Goal: Information Seeking & Learning: Find specific fact

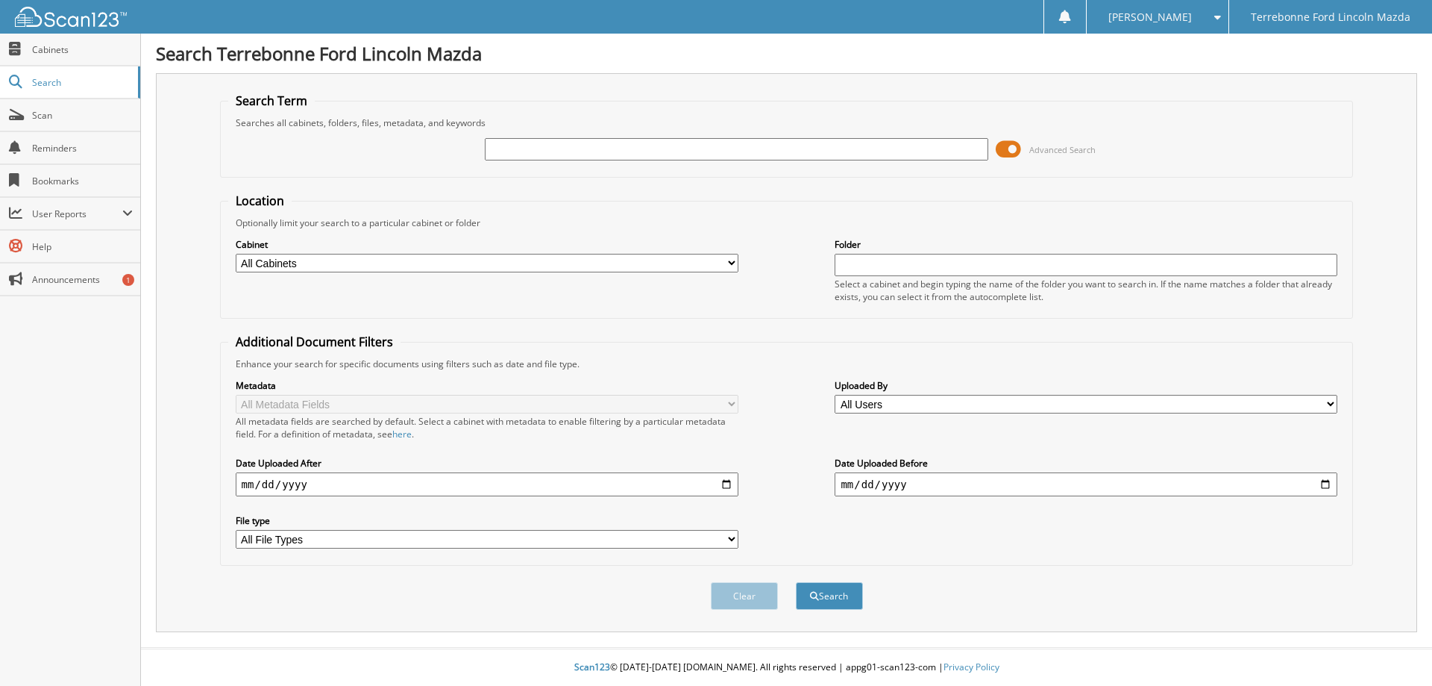
click at [501, 147] on input "text" at bounding box center [736, 149] width 503 height 22
type input "601688"
click at [796, 582] on button "Search" at bounding box center [829, 596] width 67 height 28
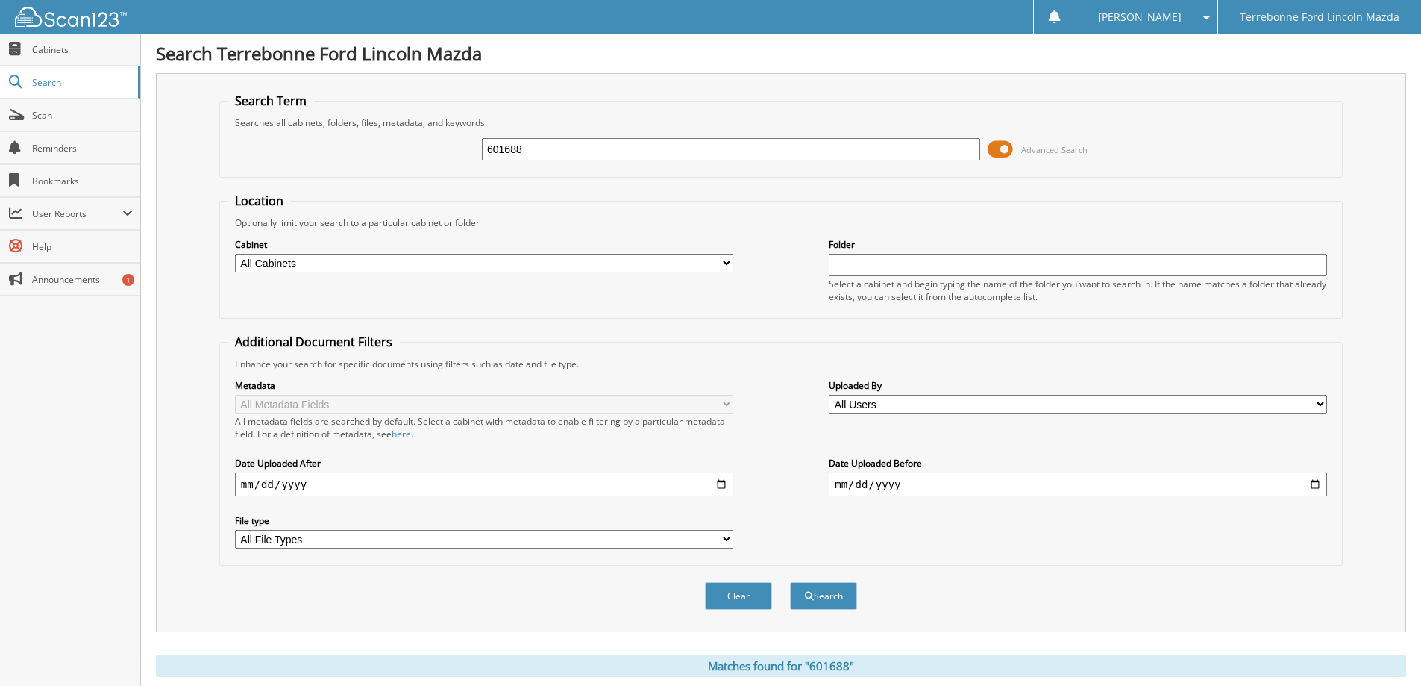
drag, startPoint x: 542, startPoint y: 142, endPoint x: 387, endPoint y: 139, distance: 155.2
click at [388, 139] on div "601688 Advanced Search" at bounding box center [781, 149] width 1107 height 40
type input "601636"
click at [790, 582] on button "Search" at bounding box center [823, 596] width 67 height 28
drag, startPoint x: 544, startPoint y: 150, endPoint x: 450, endPoint y: 148, distance: 94.0
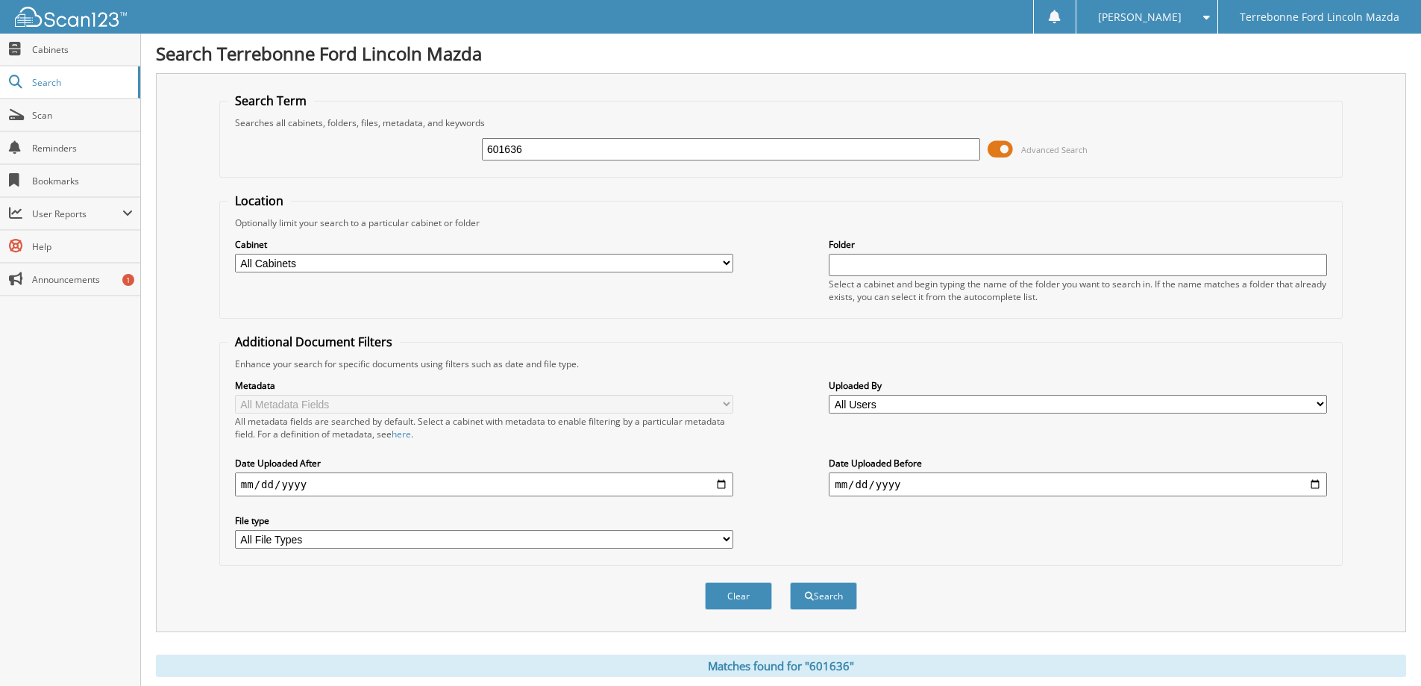
click at [450, 148] on div "601636 Advanced Search" at bounding box center [781, 149] width 1107 height 40
type input "601667"
click at [790, 582] on button "Search" at bounding box center [823, 596] width 67 height 28
drag, startPoint x: 566, startPoint y: 151, endPoint x: 442, endPoint y: 155, distance: 123.9
click at [442, 155] on div "601667 Advanced Search" at bounding box center [781, 149] width 1107 height 40
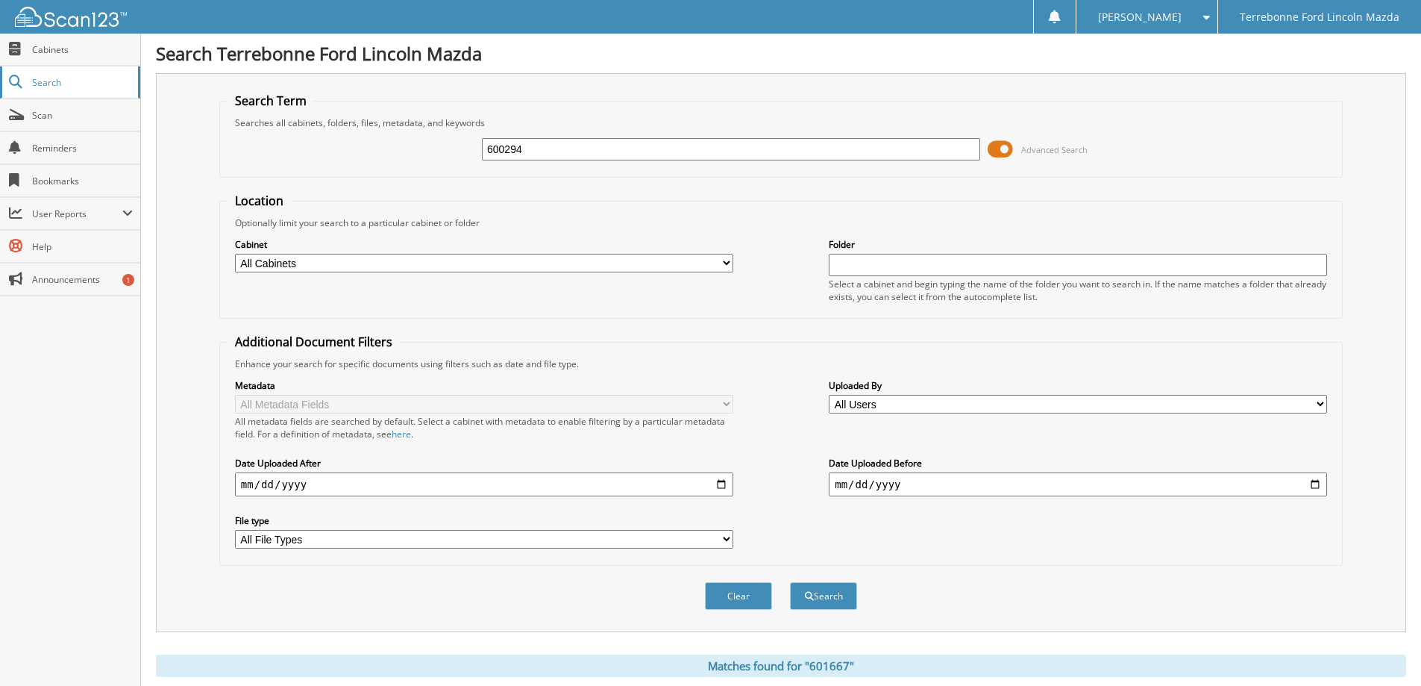
type input "600294"
click at [790, 582] on button "Search" at bounding box center [823, 596] width 67 height 28
click at [805, 598] on span "submit" at bounding box center [809, 596] width 9 height 9
click at [39, 51] on span "Cabinets" at bounding box center [82, 49] width 101 height 13
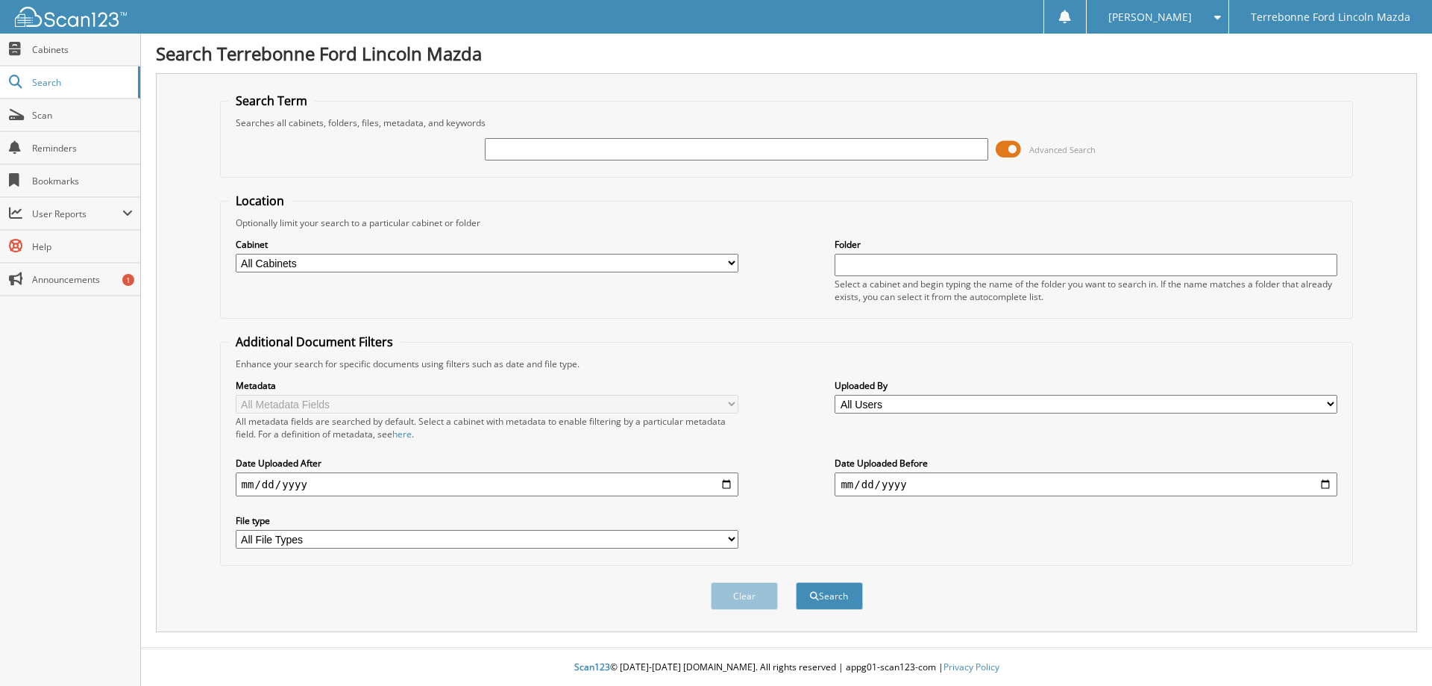
click at [507, 148] on input "text" at bounding box center [736, 149] width 503 height 22
type input "600294"
click at [796, 582] on button "Search" at bounding box center [829, 596] width 67 height 28
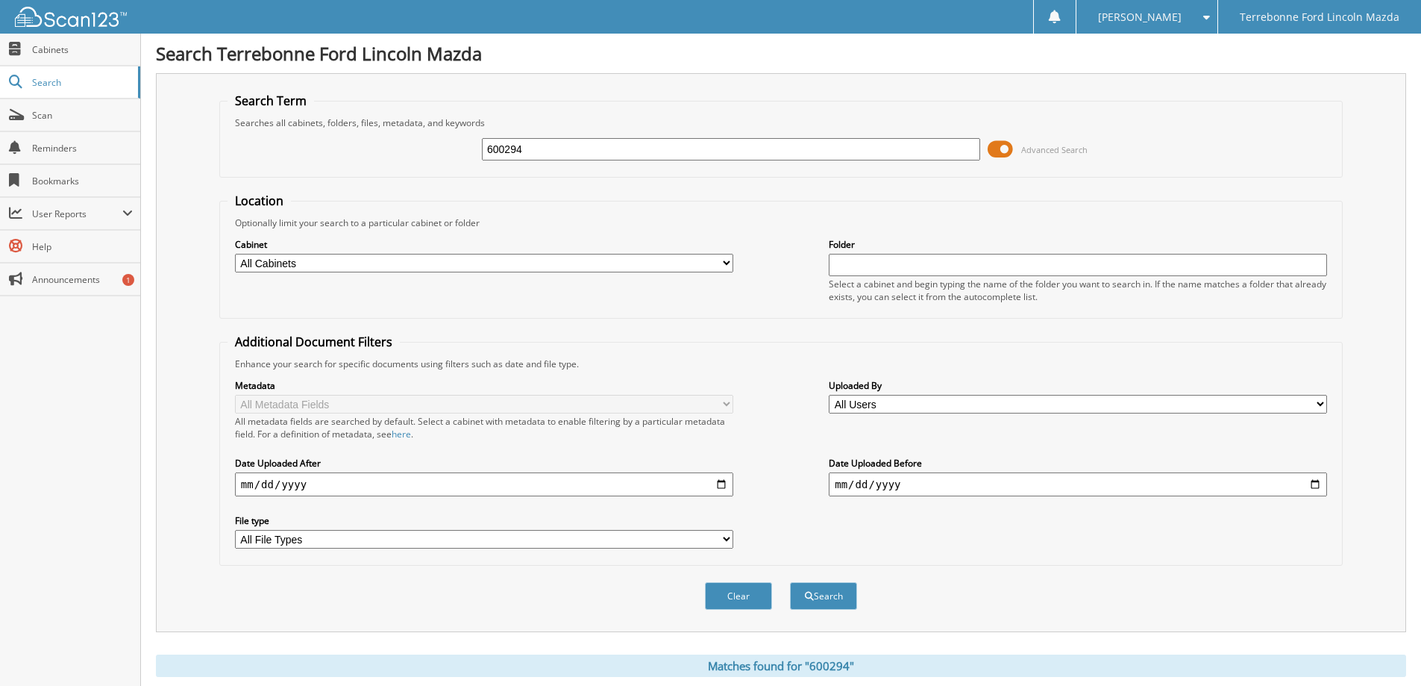
drag, startPoint x: 544, startPoint y: 147, endPoint x: 395, endPoint y: 154, distance: 149.4
click at [395, 154] on div "600294 Advanced Search" at bounding box center [781, 149] width 1107 height 40
type input "LKD00727"
click at [790, 582] on button "Search" at bounding box center [823, 596] width 67 height 28
click at [740, 592] on button "Clear" at bounding box center [738, 596] width 67 height 28
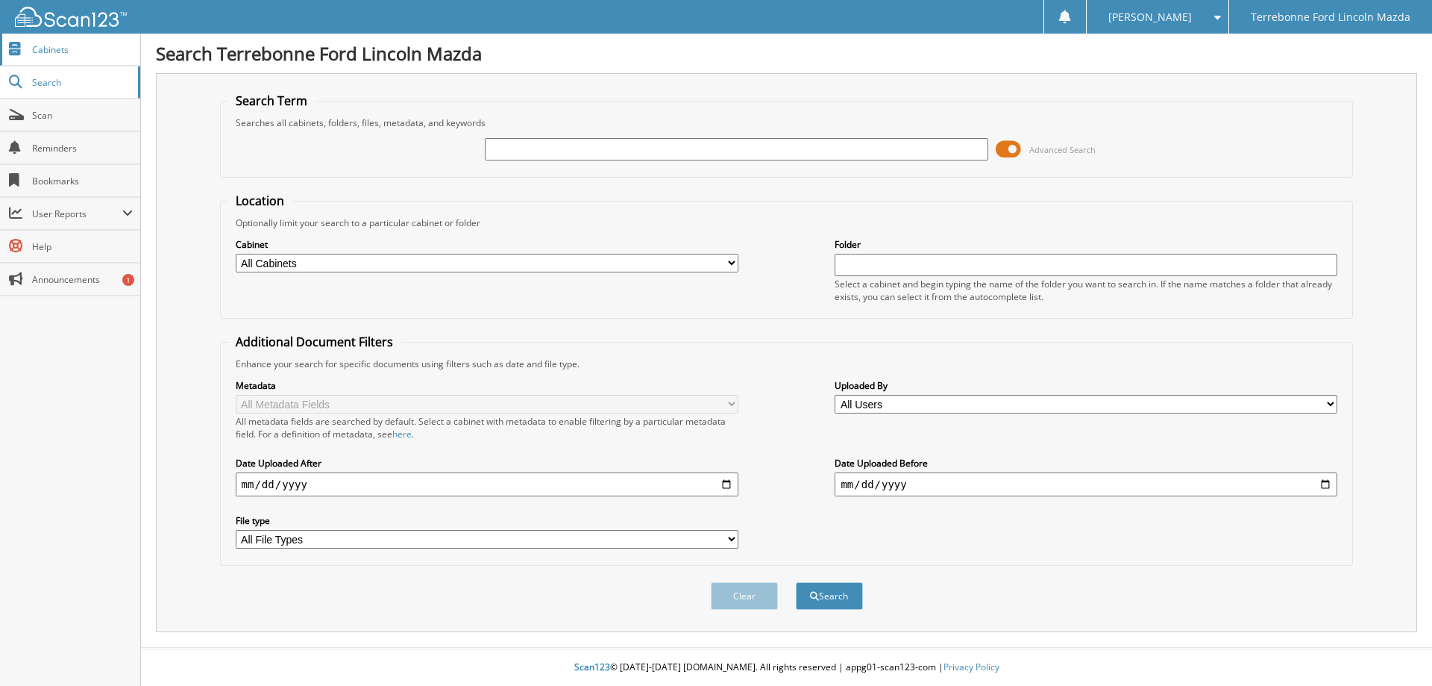
click at [43, 50] on span "Cabinets" at bounding box center [82, 49] width 101 height 13
click at [56, 50] on span "Cabinets" at bounding box center [82, 49] width 101 height 13
click at [55, 51] on span "Cabinets" at bounding box center [82, 49] width 101 height 13
click at [501, 154] on input "text" at bounding box center [736, 149] width 503 height 22
type input "601468"
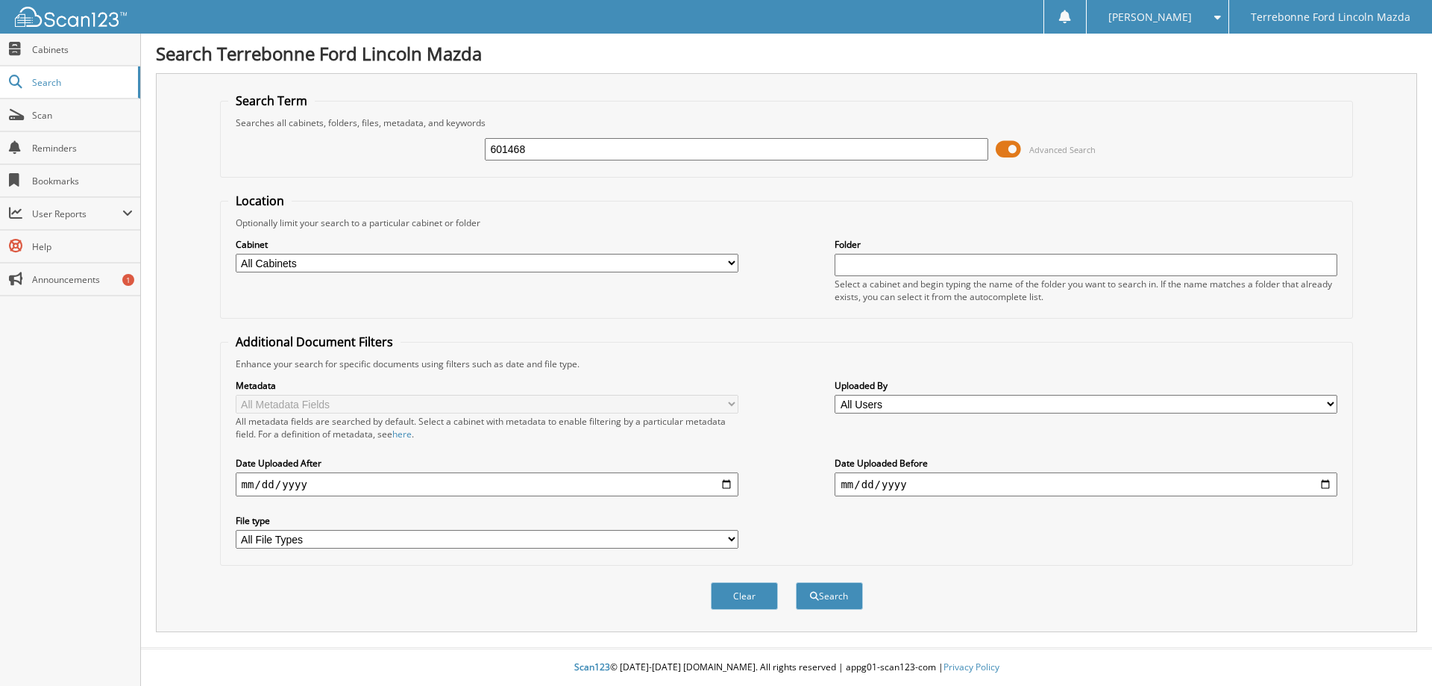
click at [796, 582] on button "Search" at bounding box center [829, 596] width 67 height 28
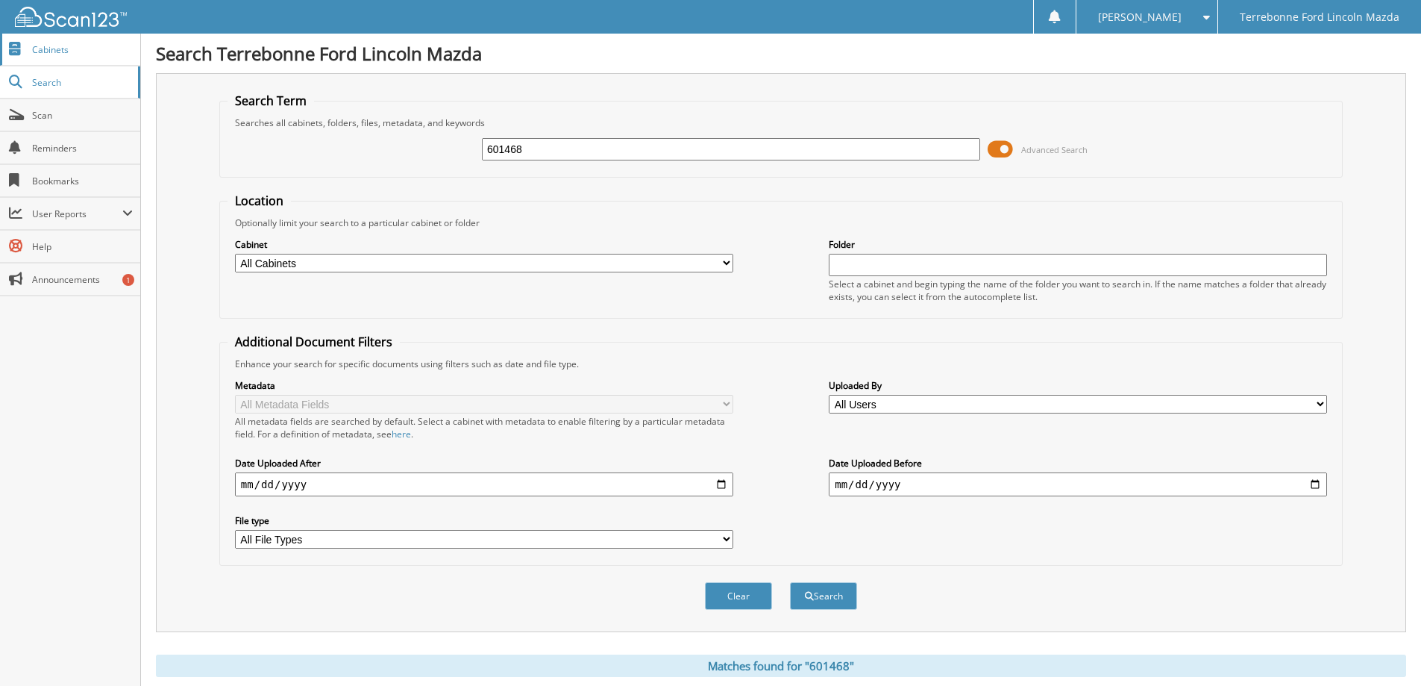
click at [49, 52] on span "Cabinets" at bounding box center [82, 49] width 101 height 13
